Goal: Information Seeking & Learning: Compare options

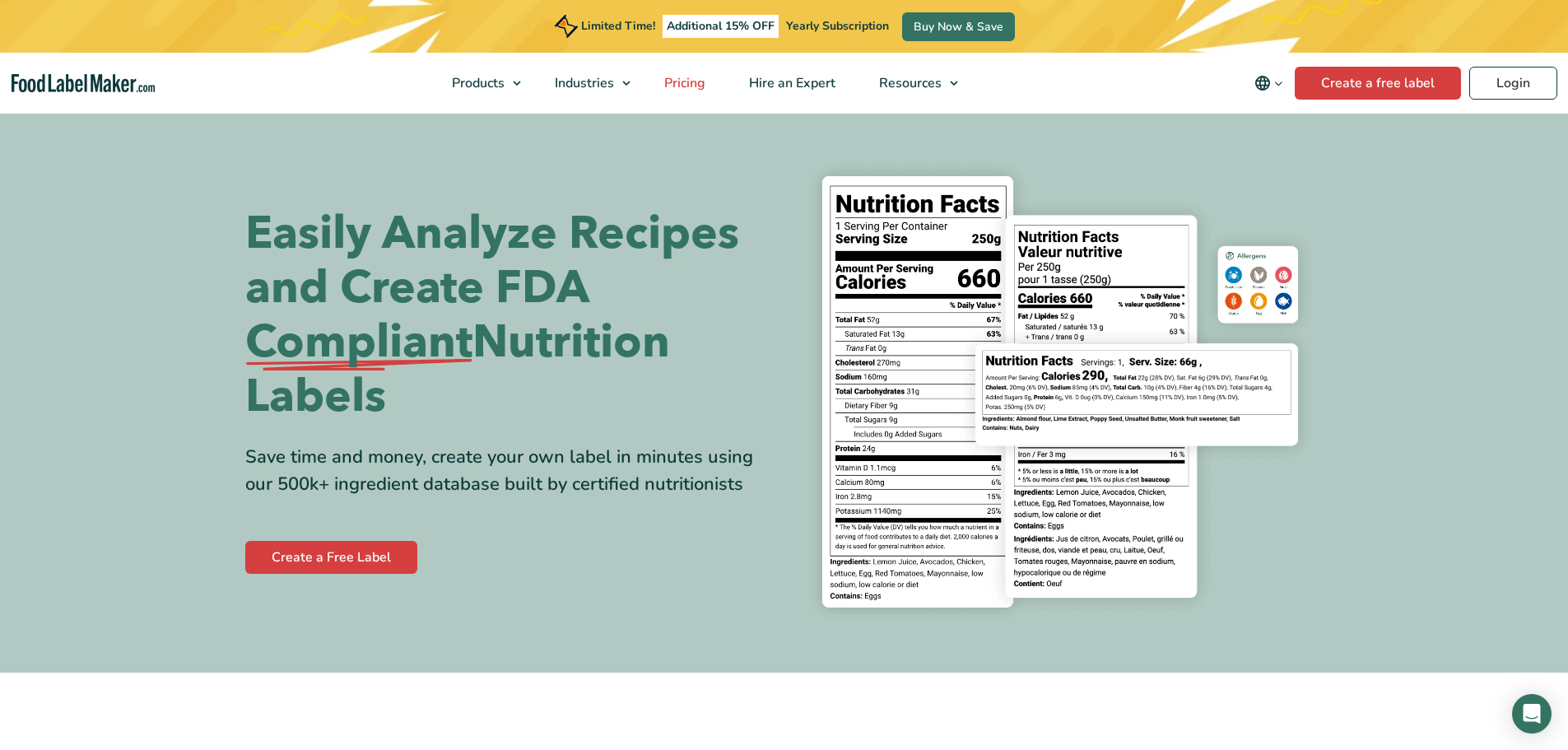
click at [701, 85] on span "Pricing" at bounding box center [683, 82] width 48 height 18
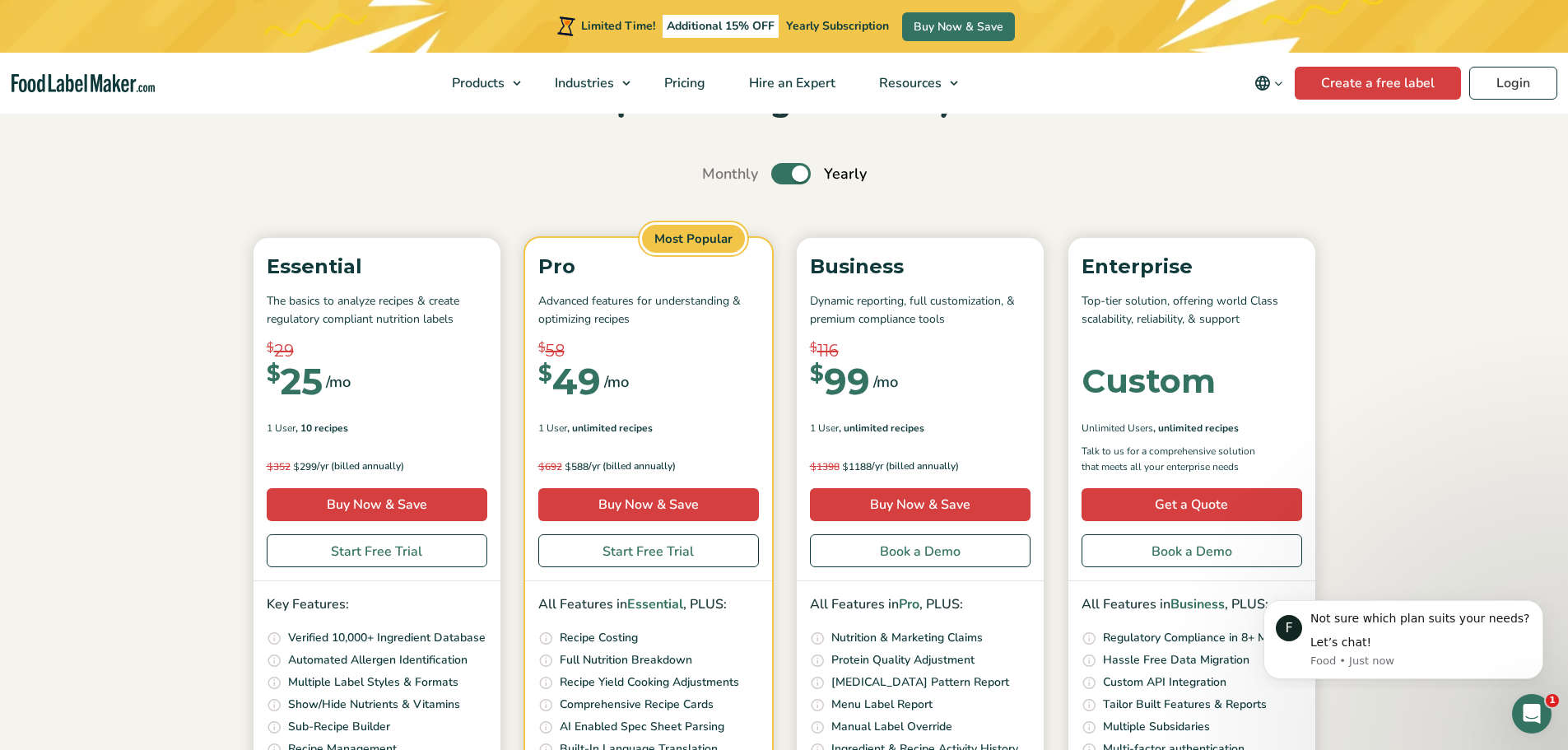
scroll to position [82, 0]
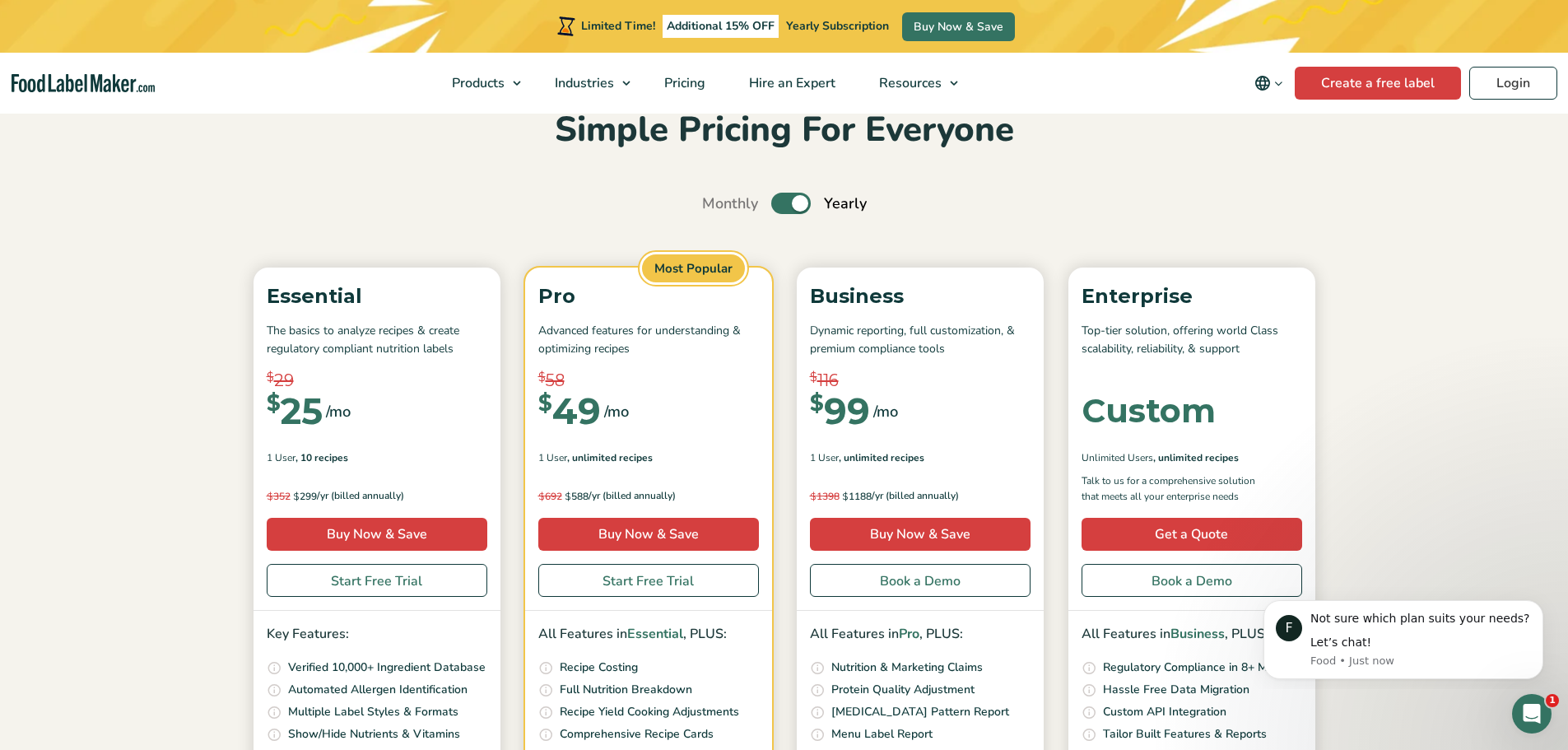
click at [782, 207] on label "Toggle" at bounding box center [791, 203] width 39 height 21
click at [716, 207] on input "Toggle" at bounding box center [710, 203] width 10 height 10
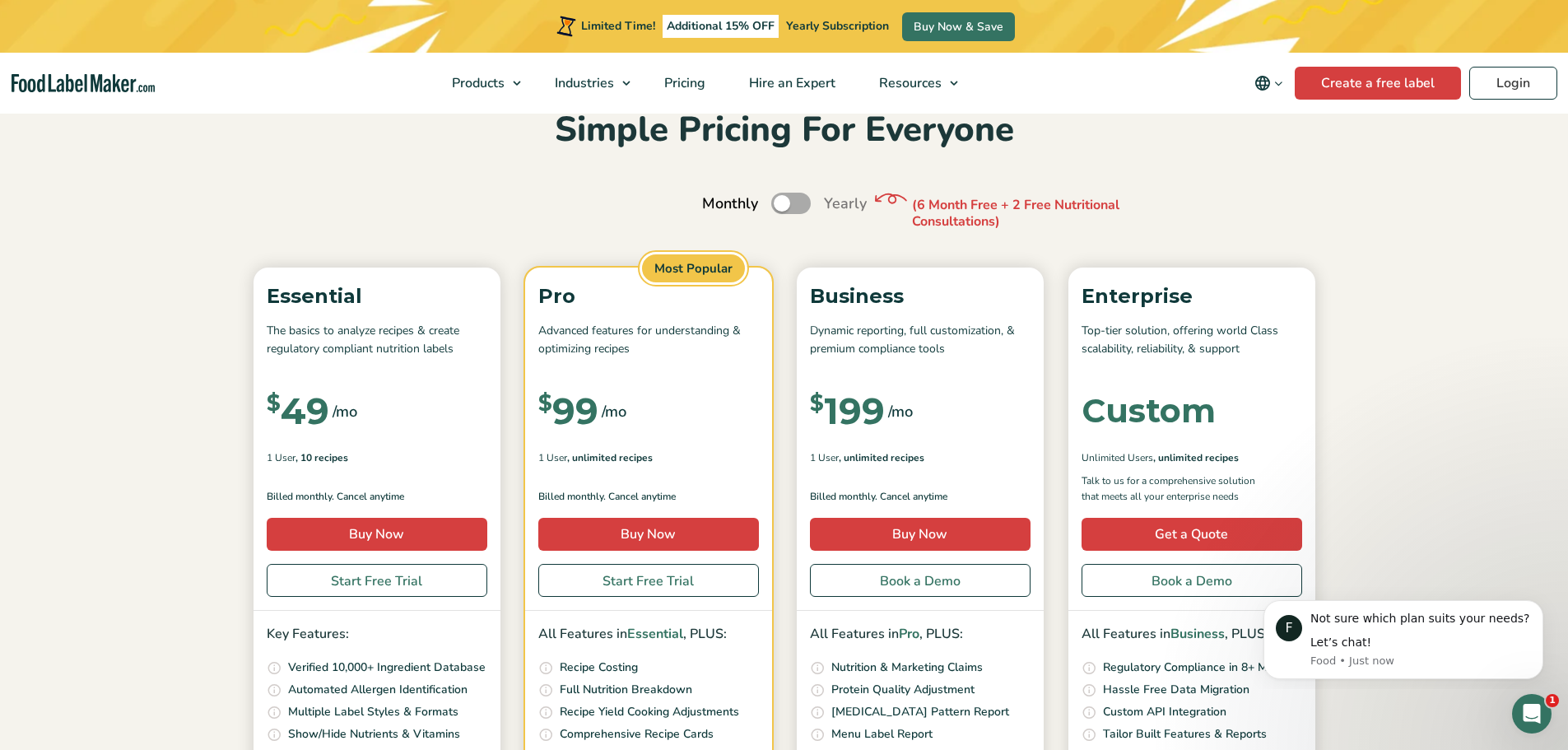
click at [795, 209] on label "Toggle" at bounding box center [791, 203] width 39 height 21
click at [716, 209] on input "Toggle" at bounding box center [710, 203] width 10 height 10
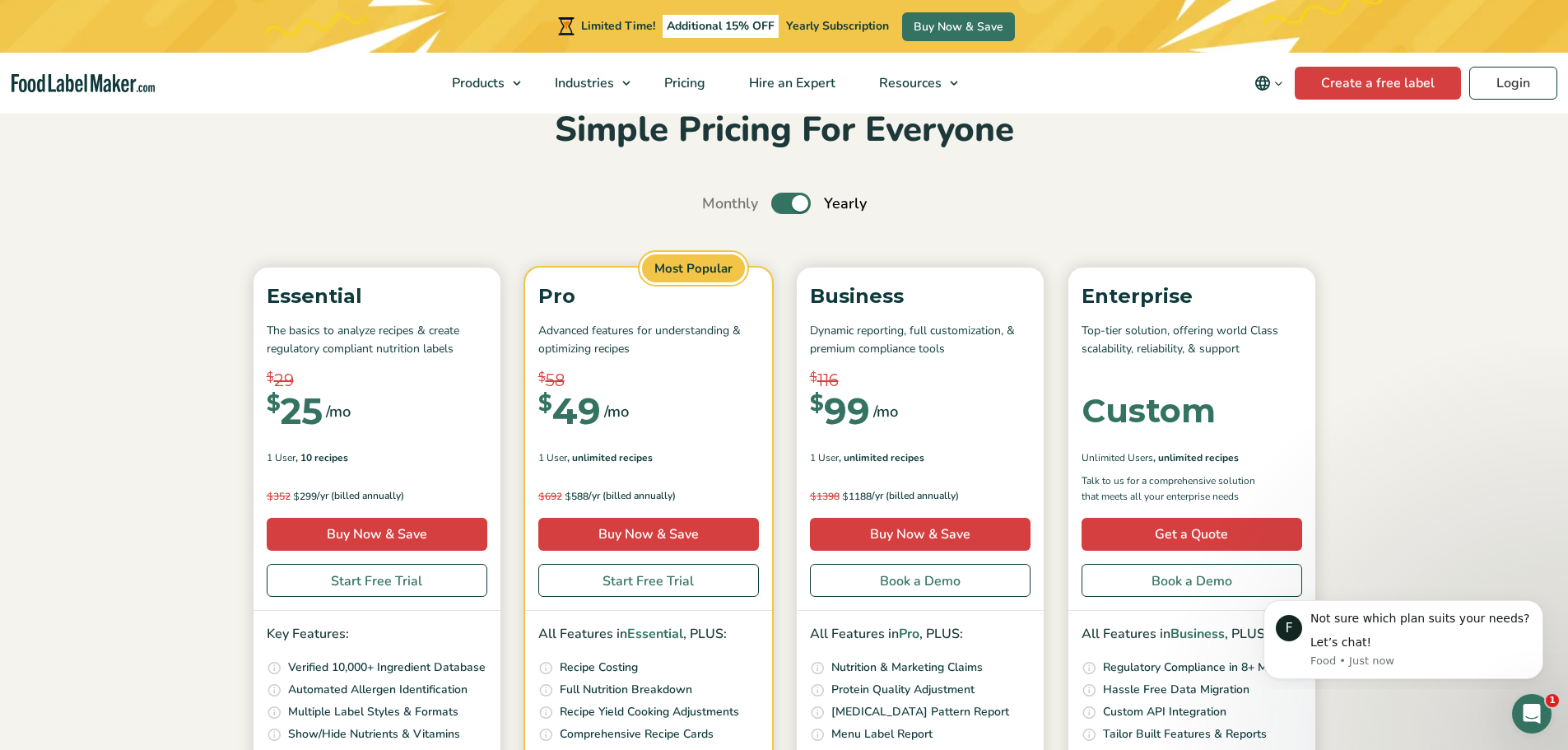
click at [780, 204] on label "Toggle" at bounding box center [791, 203] width 39 height 21
click at [716, 204] on input "Toggle" at bounding box center [710, 203] width 10 height 10
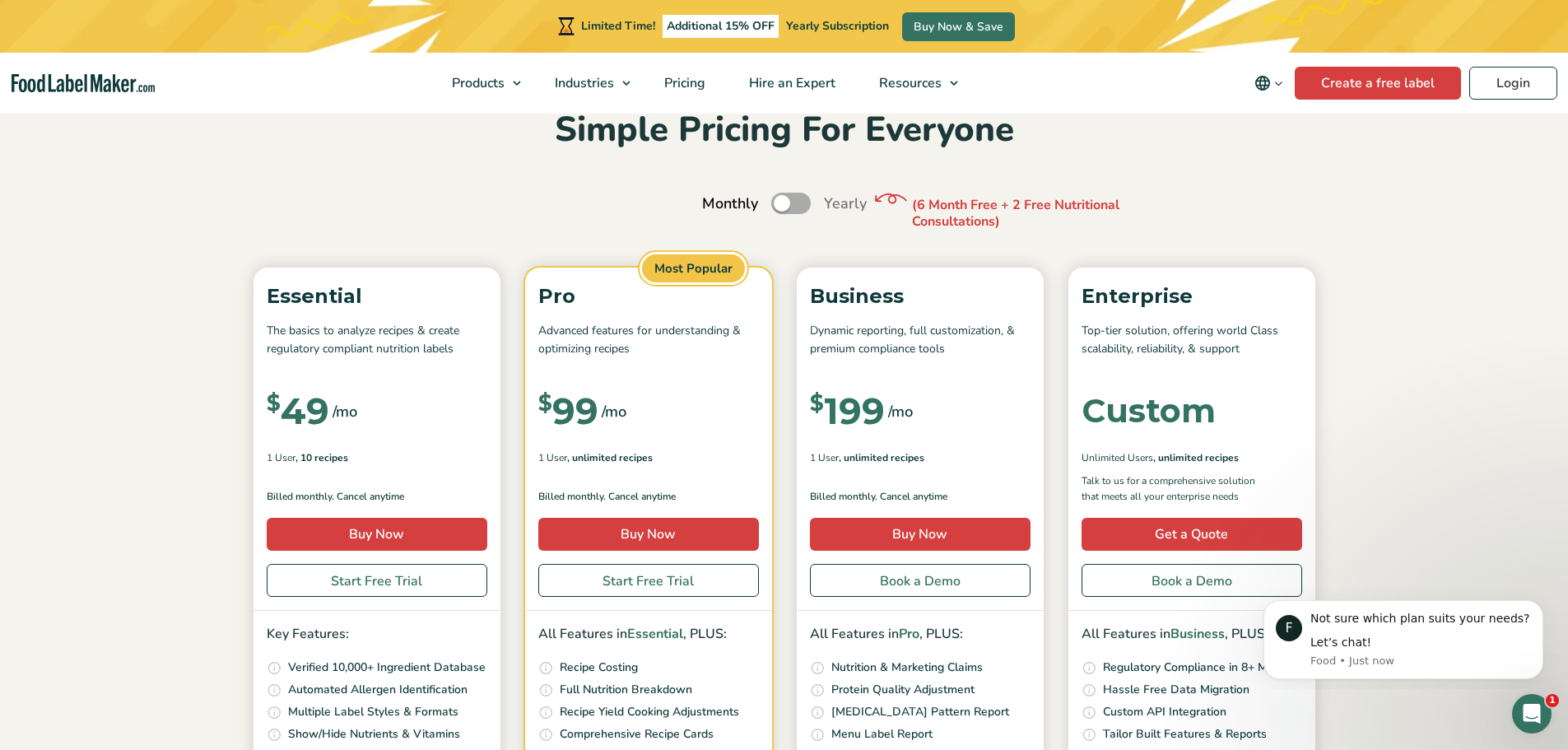
click at [798, 204] on label "Toggle" at bounding box center [791, 203] width 39 height 21
click at [716, 204] on input "Toggle" at bounding box center [710, 203] width 10 height 10
checkbox input "true"
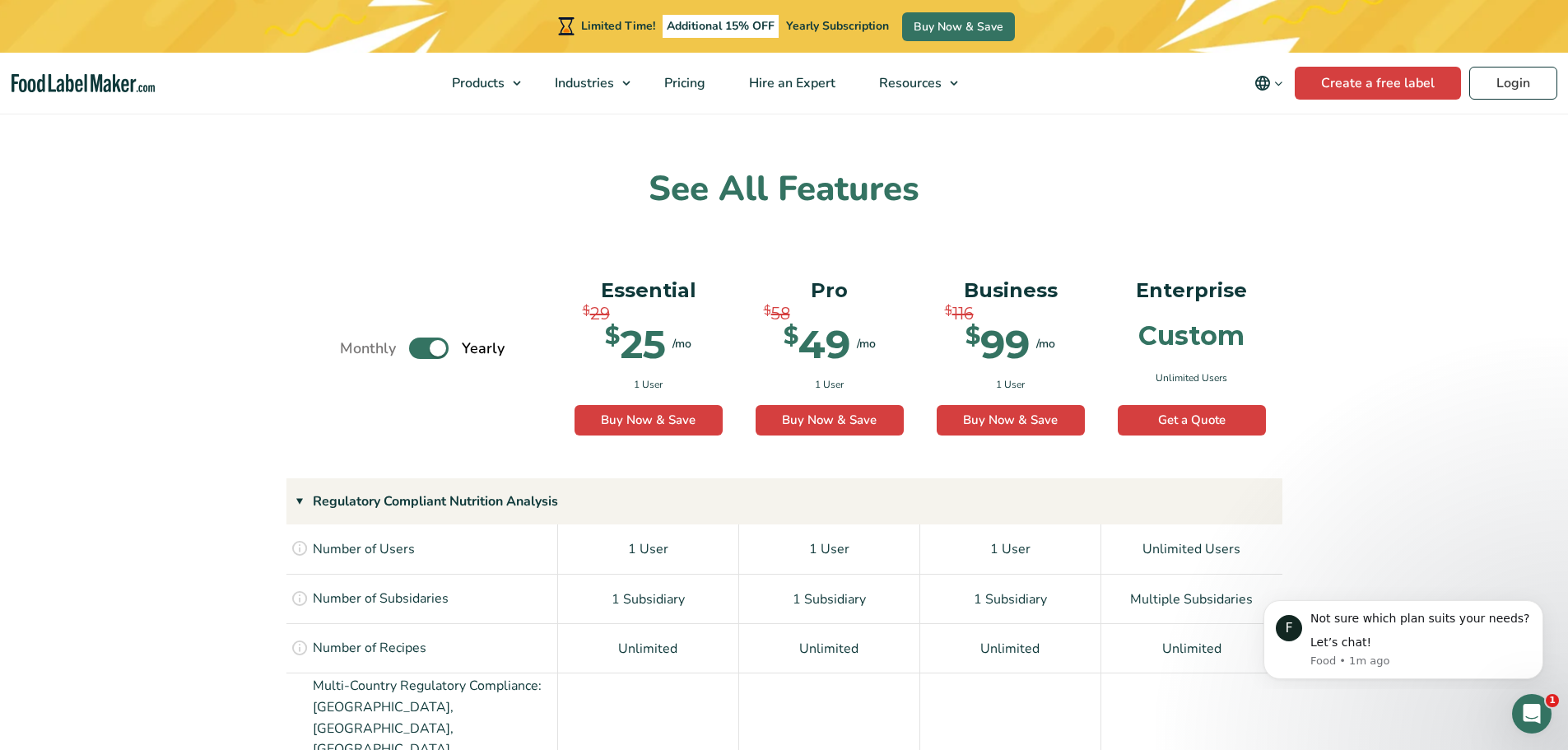
scroll to position [988, 0]
